Goal: Navigation & Orientation: Find specific page/section

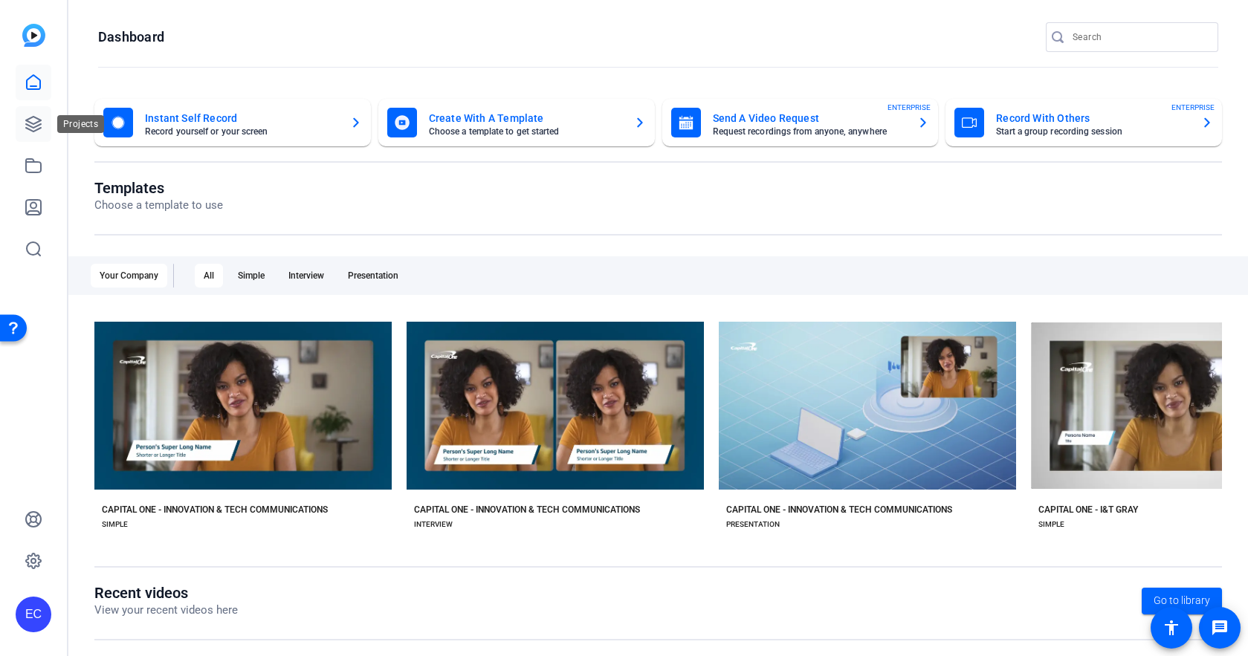
click at [32, 134] on link at bounding box center [34, 124] width 36 height 36
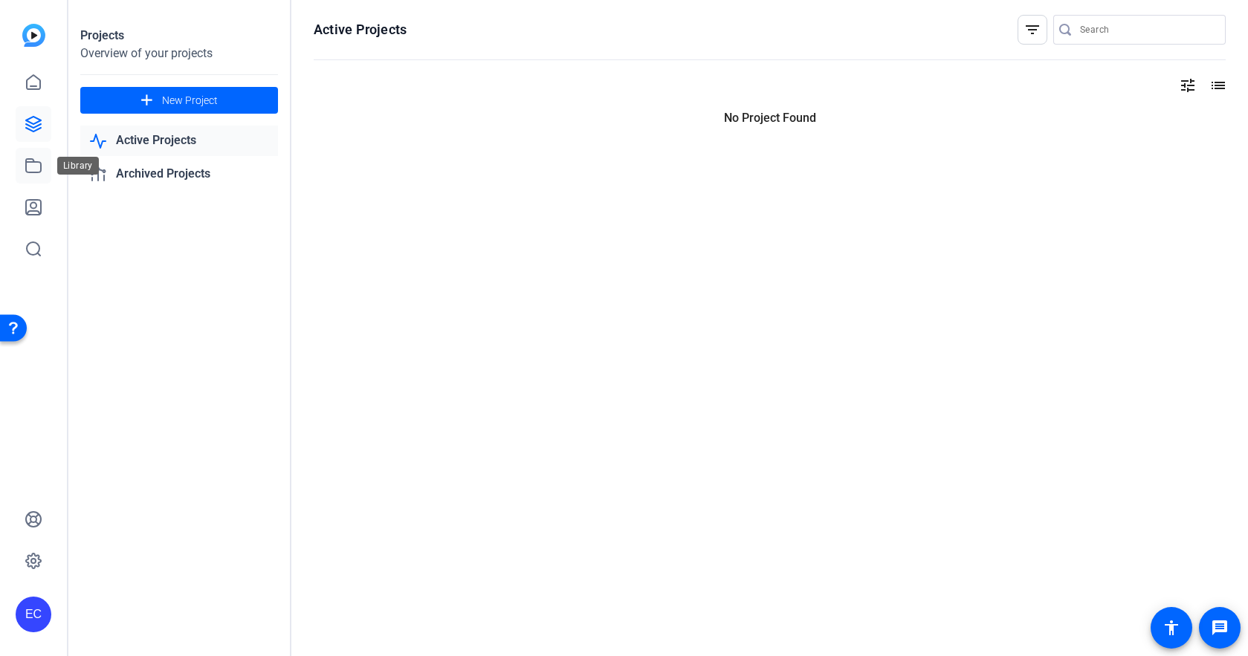
click at [29, 156] on link at bounding box center [34, 166] width 36 height 36
click at [29, 163] on icon at bounding box center [34, 166] width 18 height 18
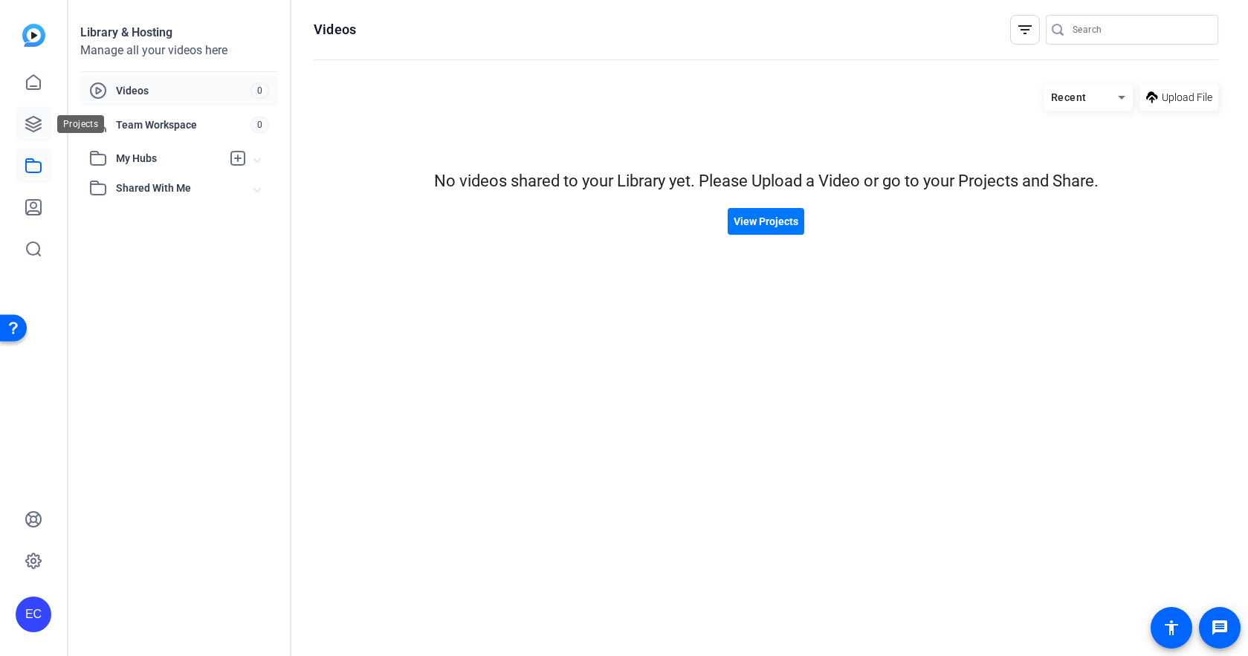
click at [32, 118] on icon at bounding box center [34, 124] width 18 height 18
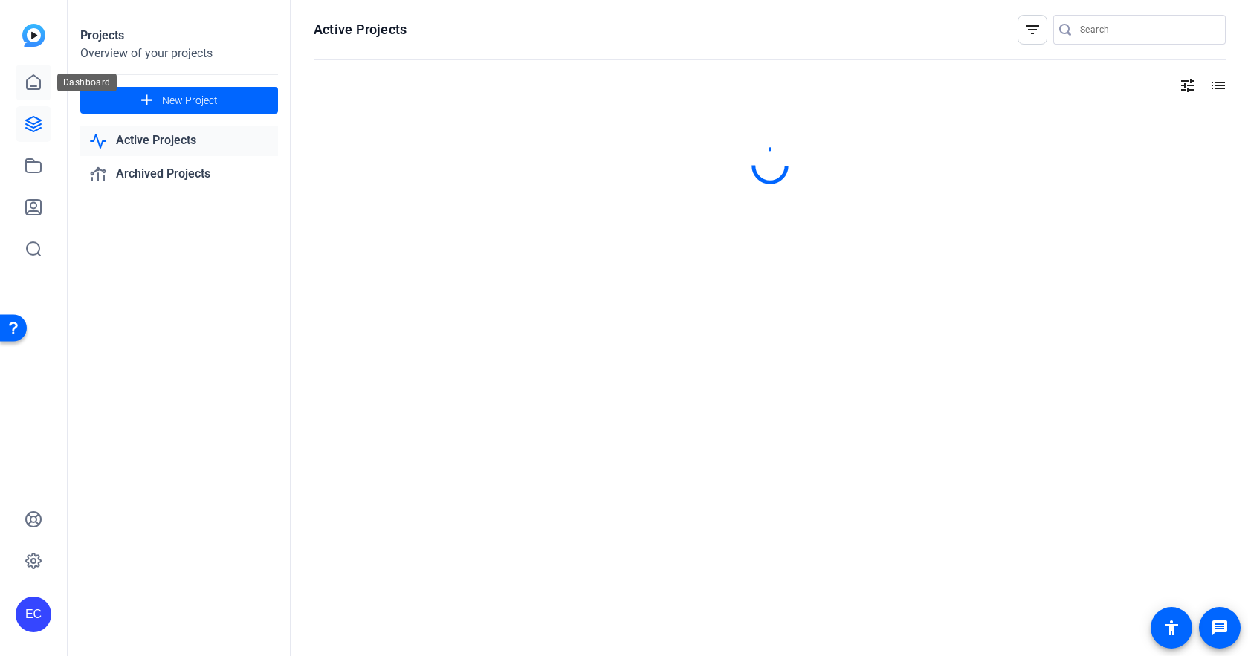
click at [41, 88] on icon at bounding box center [34, 83] width 18 height 18
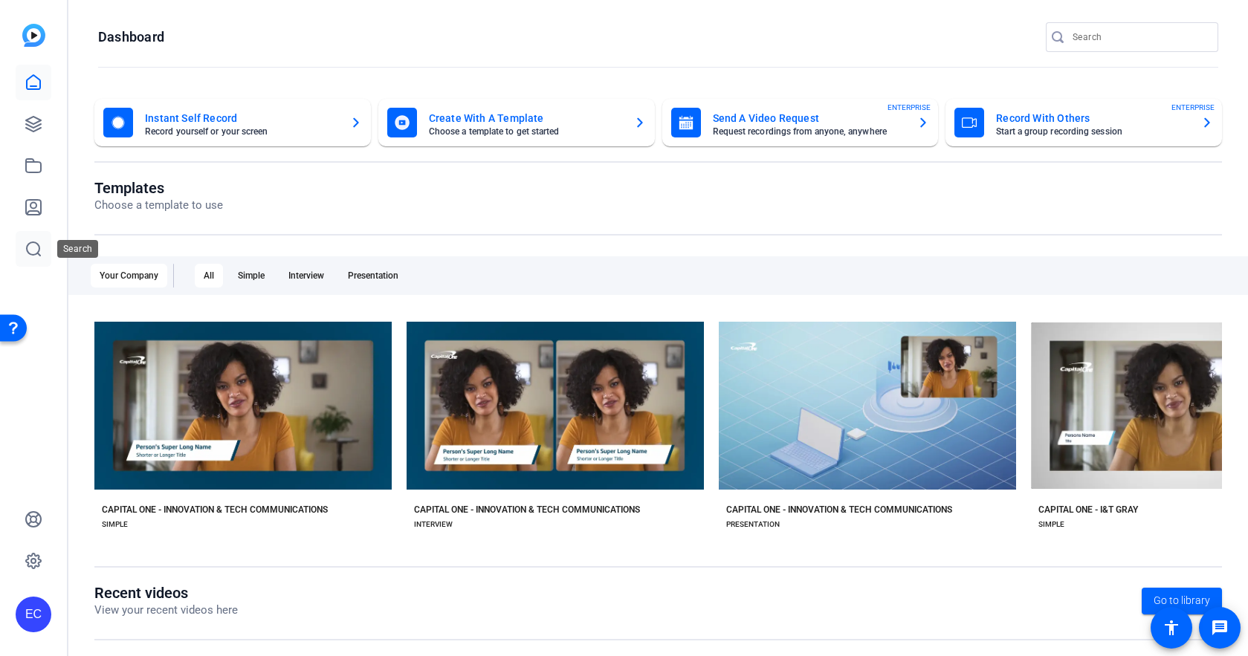
click at [27, 240] on icon at bounding box center [34, 249] width 18 height 18
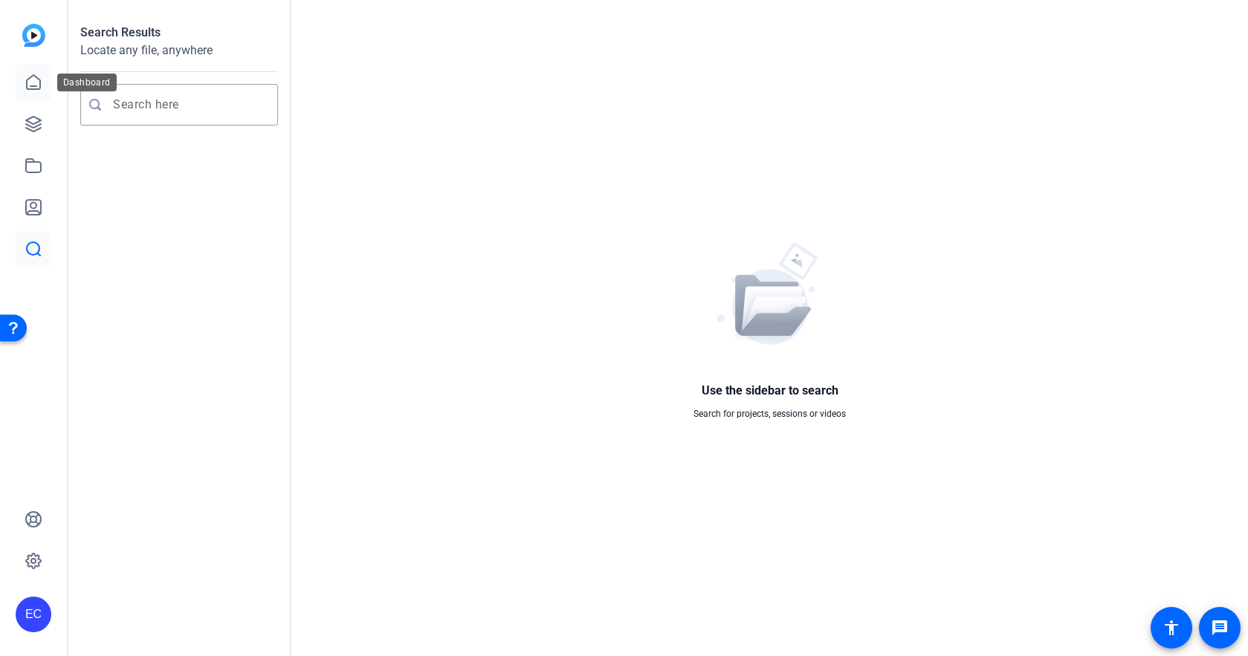
click at [37, 83] on icon at bounding box center [34, 83] width 18 height 18
